Goal: Task Accomplishment & Management: Manage account settings

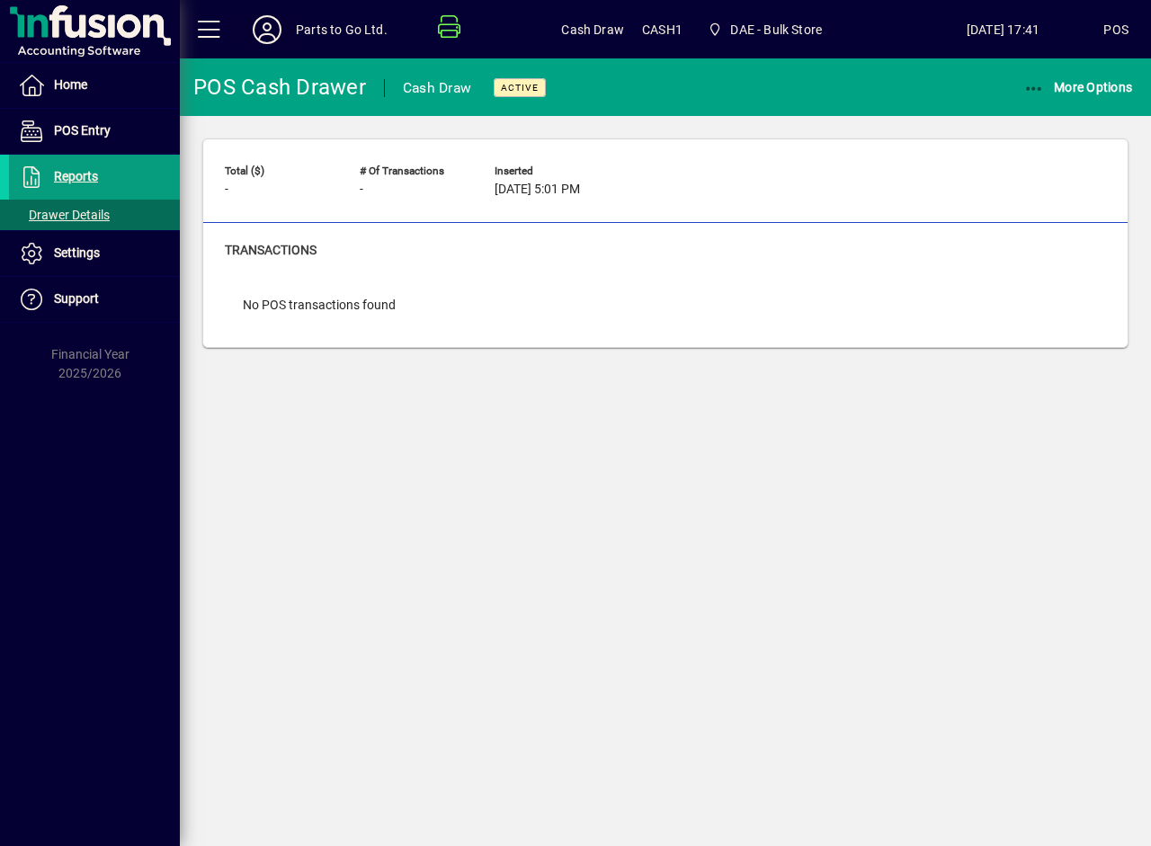
click at [250, 40] on button at bounding box center [267, 29] width 58 height 32
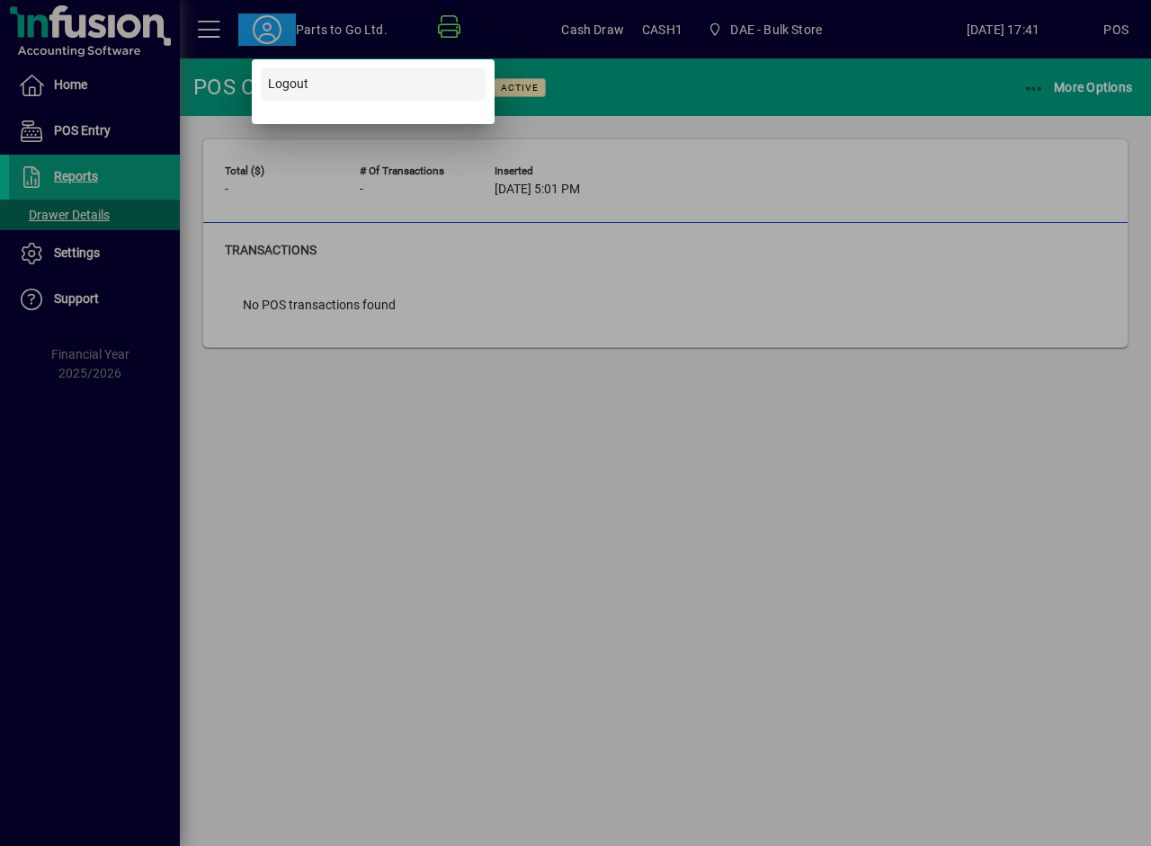
click at [266, 82] on span at bounding box center [373, 84] width 225 height 43
